Goal: Transaction & Acquisition: Purchase product/service

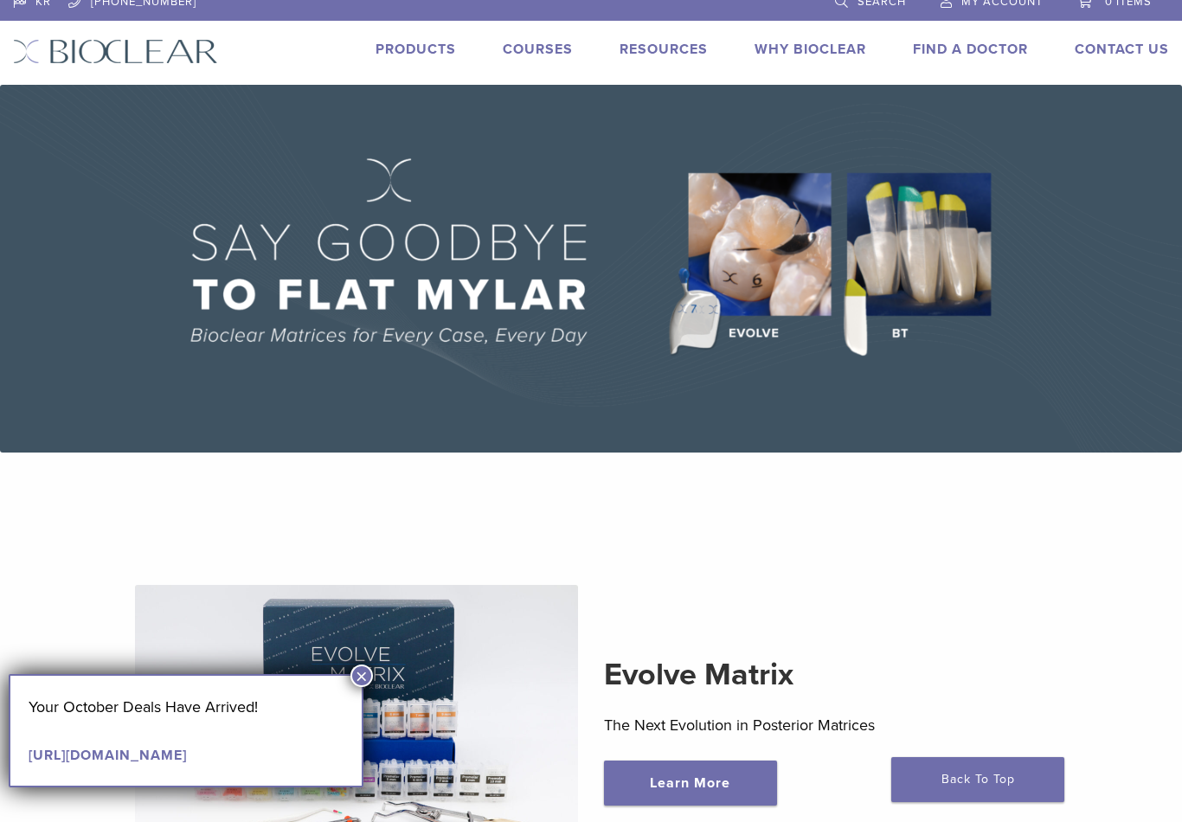
scroll to position [16, 0]
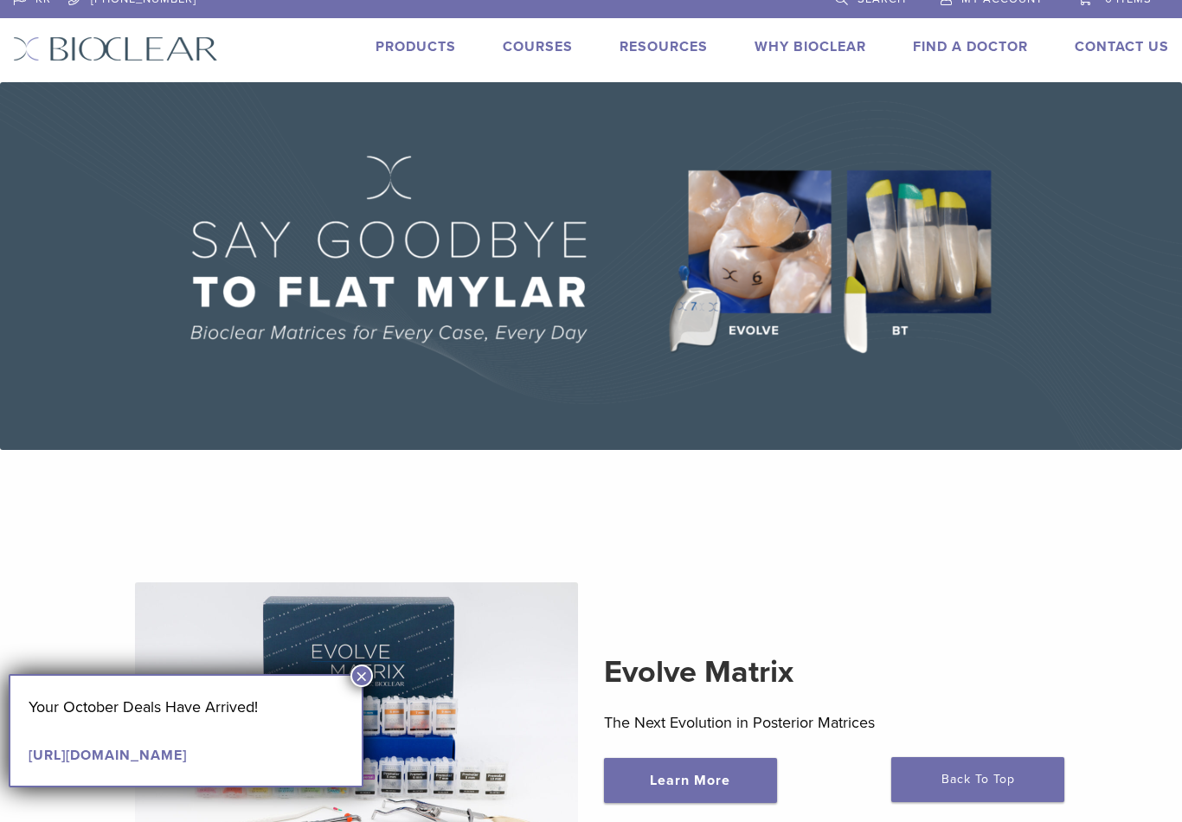
click at [411, 50] on link "Products" at bounding box center [416, 46] width 81 height 17
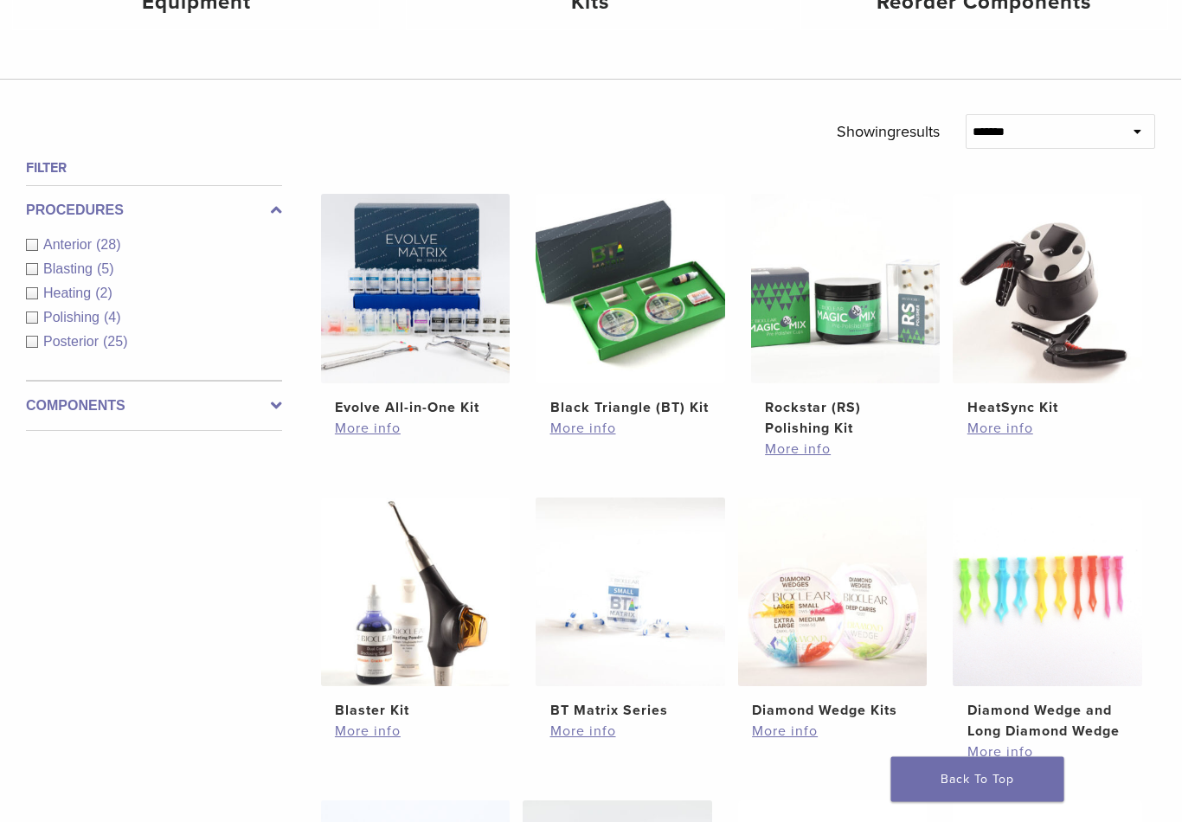
scroll to position [492, 0]
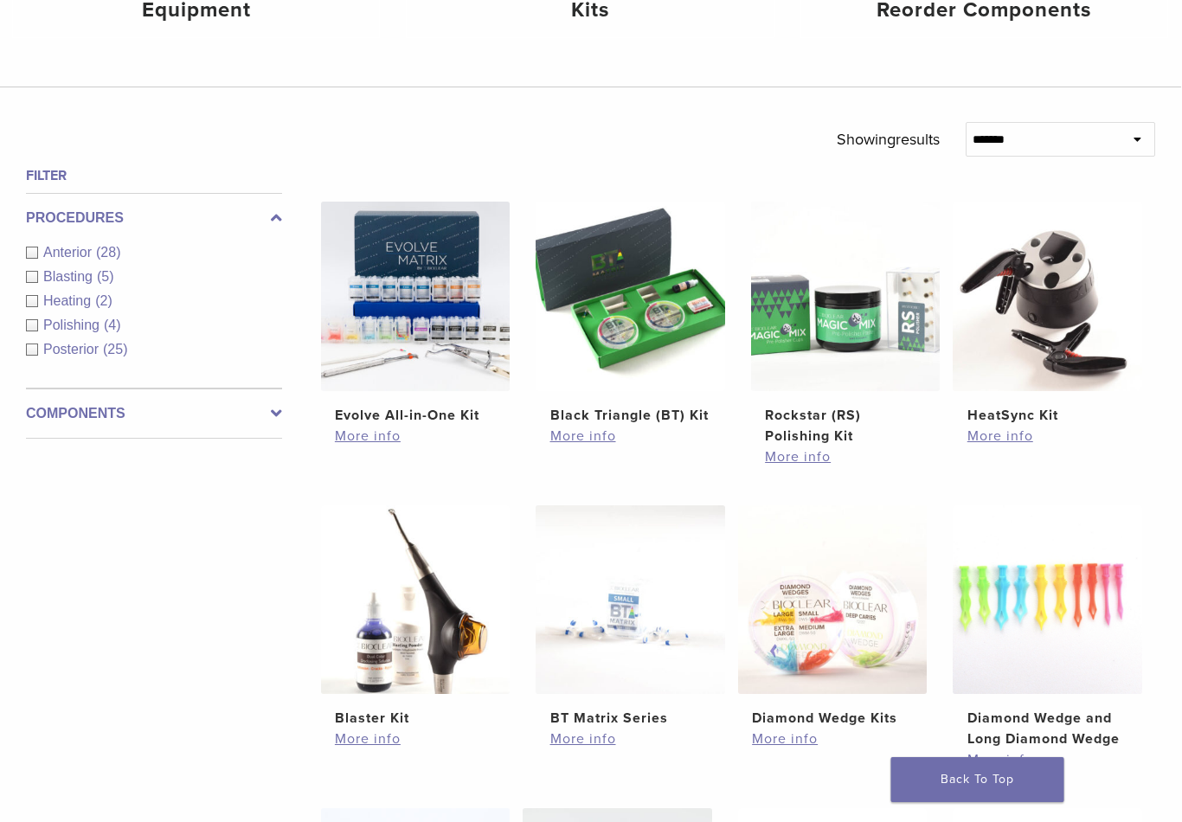
click at [82, 254] on span "Anterior" at bounding box center [70, 252] width 53 height 15
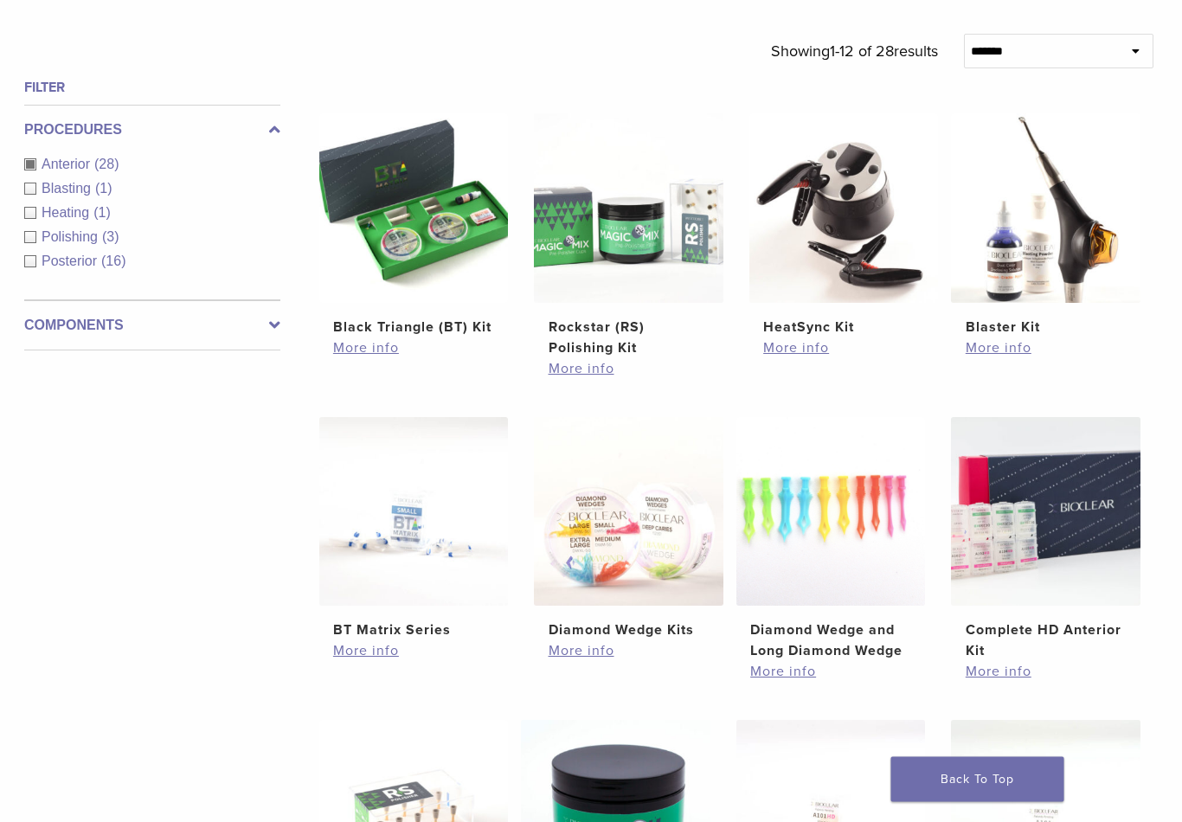
scroll to position [580, 3]
click at [375, 358] on link "More info" at bounding box center [413, 348] width 161 height 21
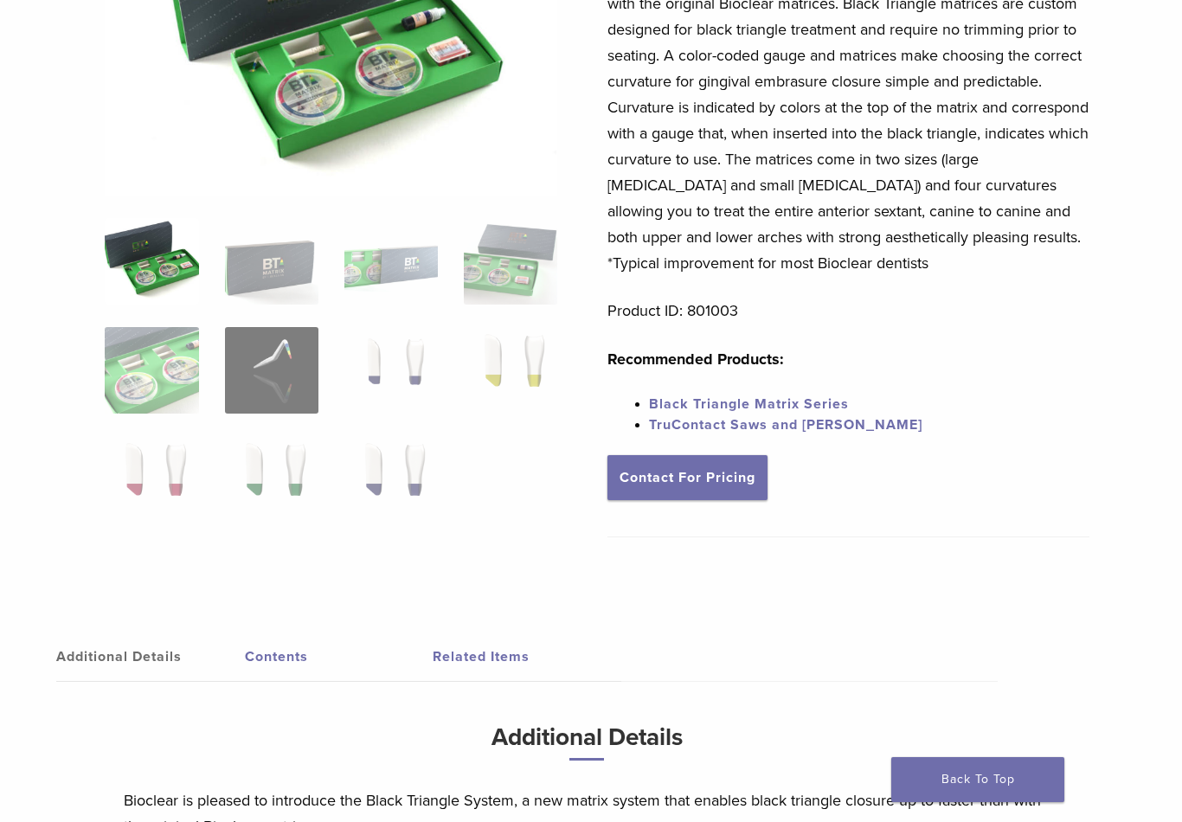
scroll to position [0, 3]
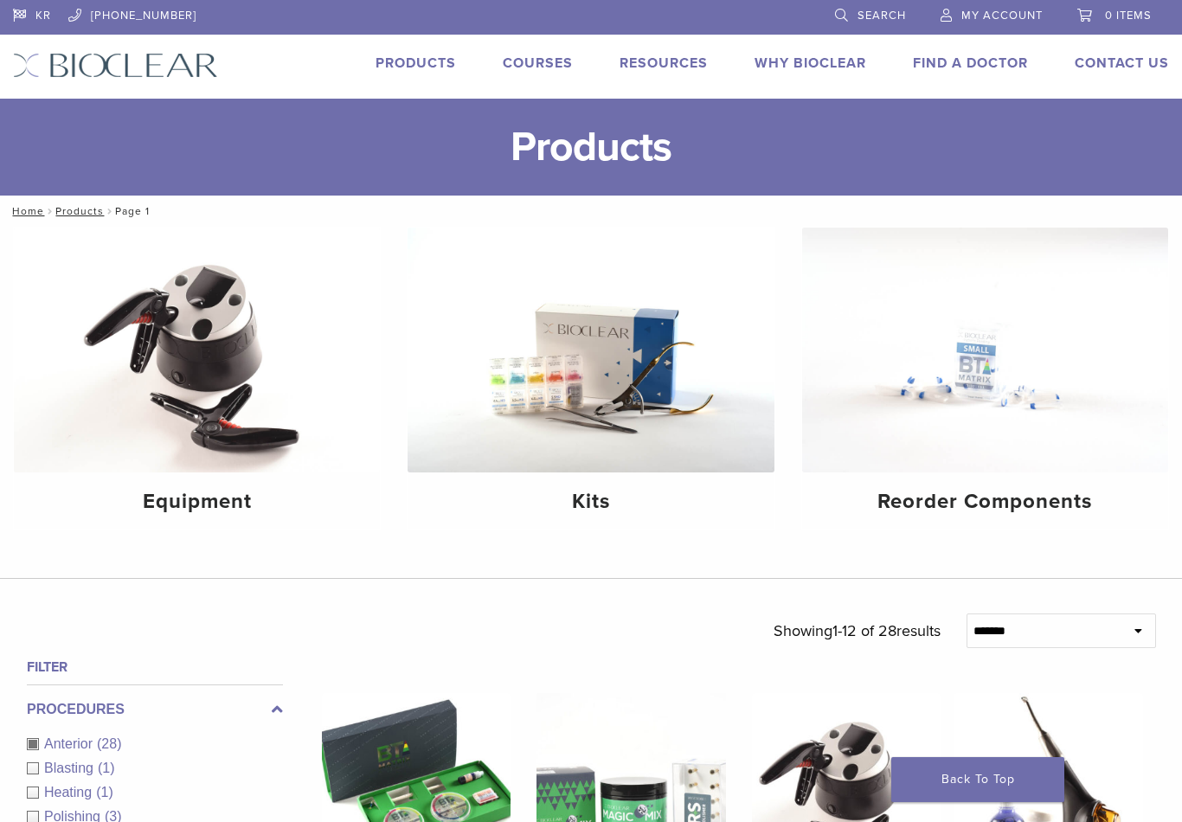
scroll to position [581, 3]
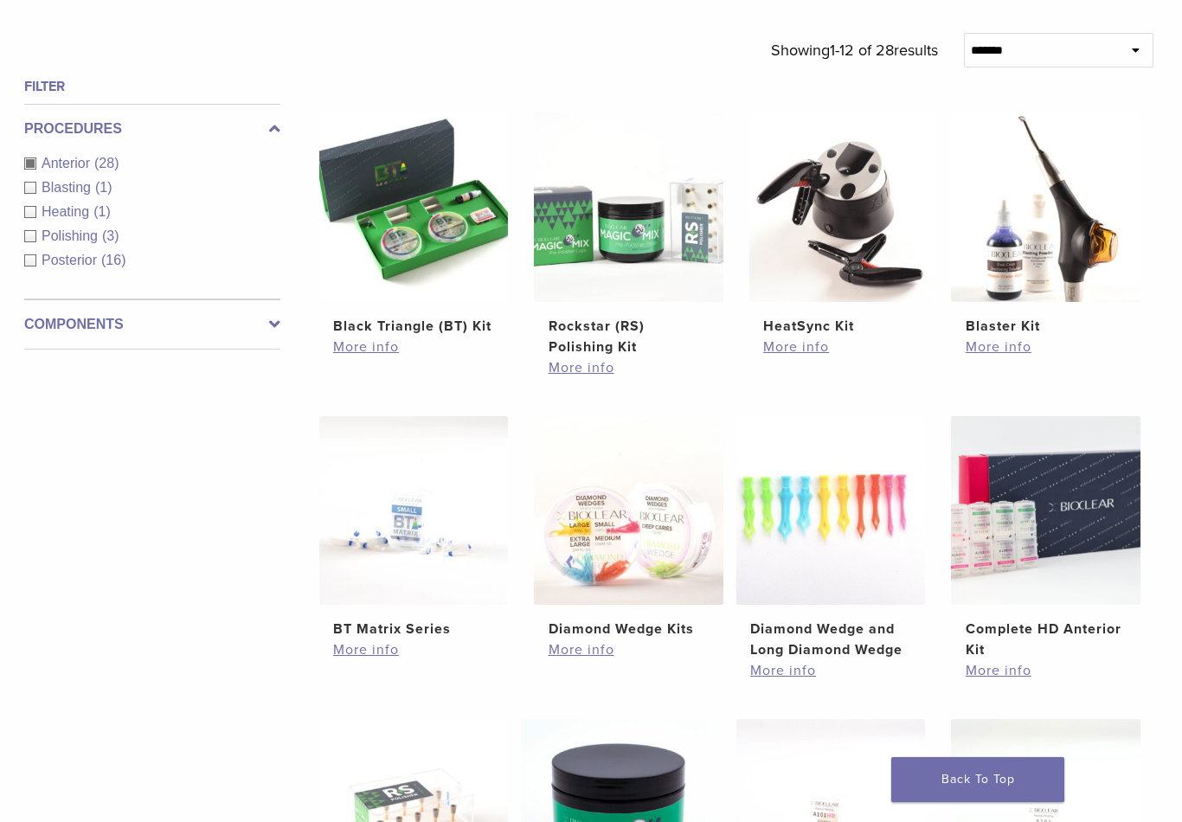
click at [70, 208] on span "Heating" at bounding box center [68, 211] width 52 height 15
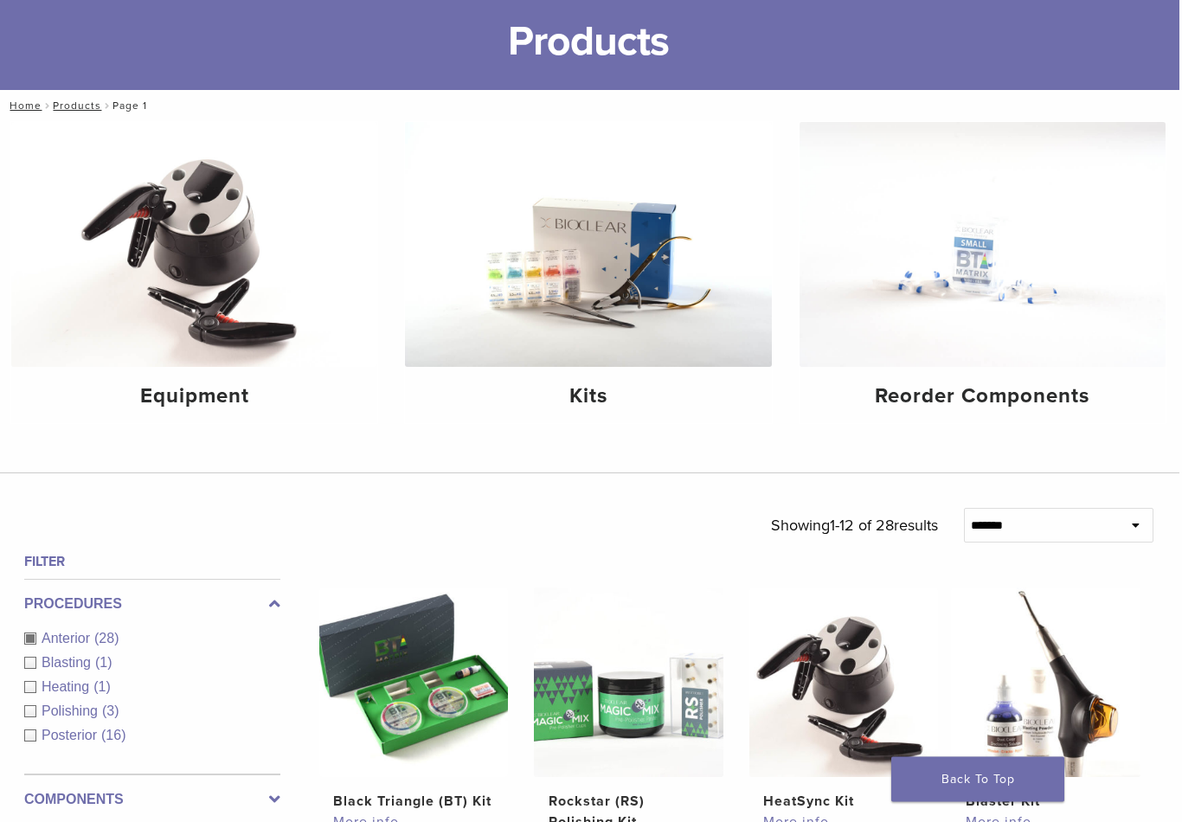
scroll to position [0, 3]
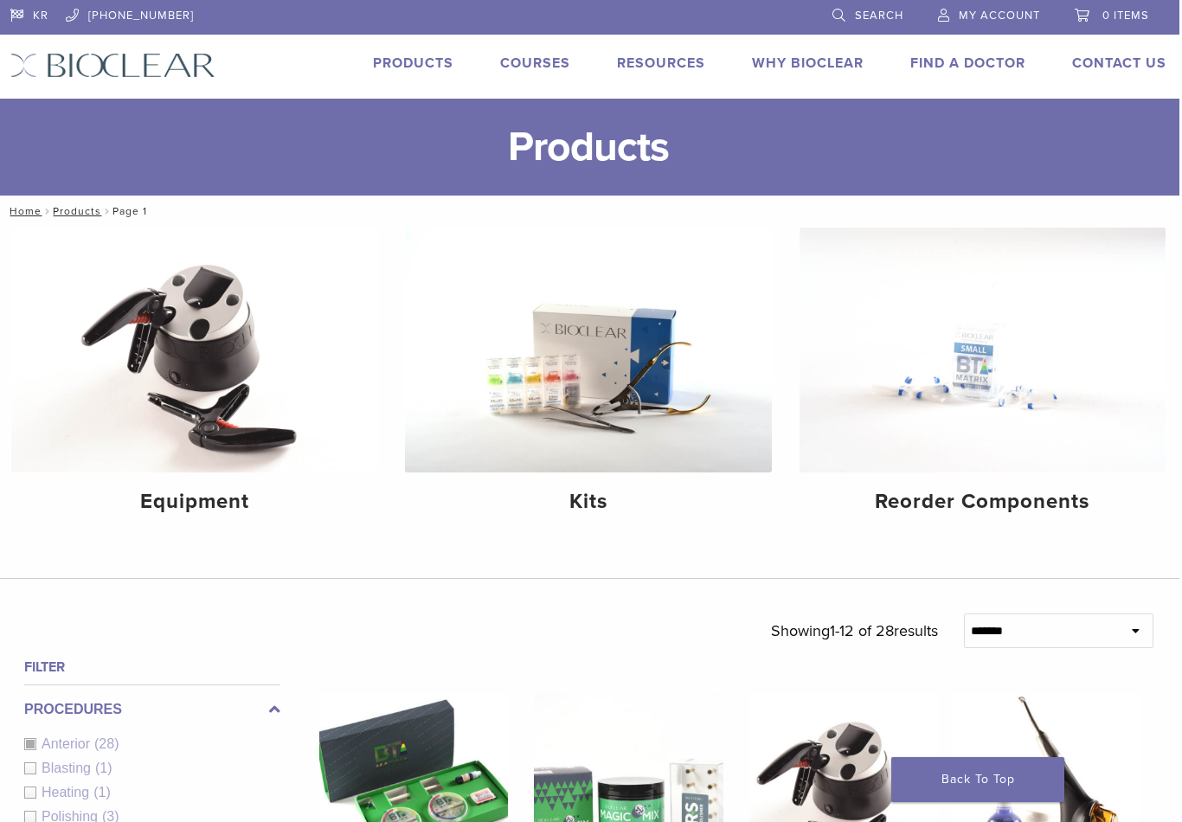
scroll to position [493, 1]
